Goal: Transaction & Acquisition: Subscribe to service/newsletter

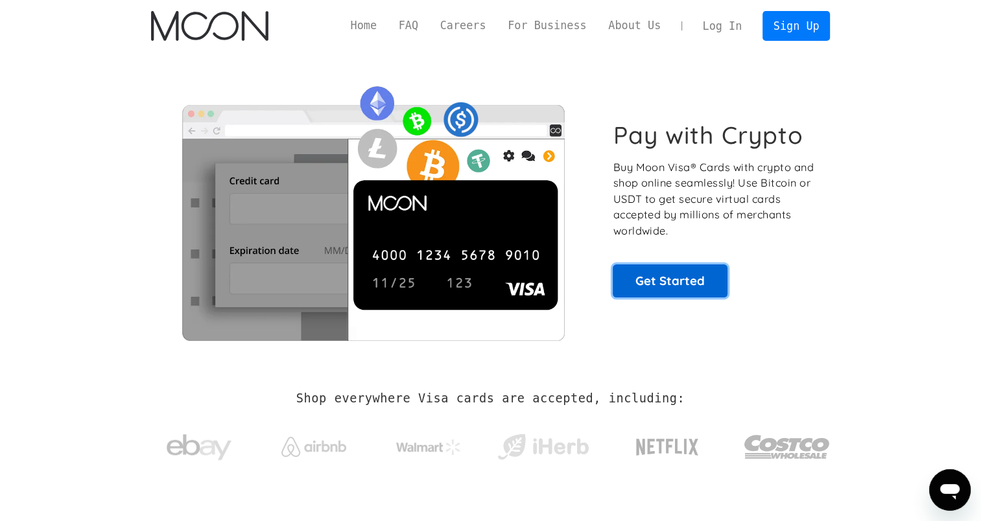
click at [679, 291] on link "Get Started" at bounding box center [670, 281] width 115 height 32
